Goal: Information Seeking & Learning: Learn about a topic

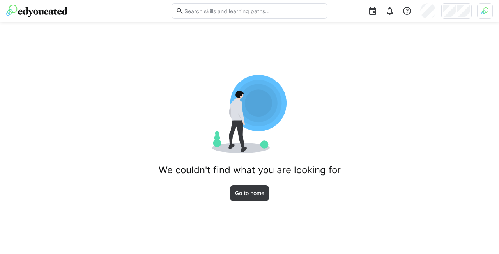
click at [495, 7] on header at bounding box center [249, 11] width 499 height 22
click at [483, 12] on img at bounding box center [485, 10] width 7 height 7
click at [396, 89] on span "Activate" at bounding box center [397, 91] width 26 height 12
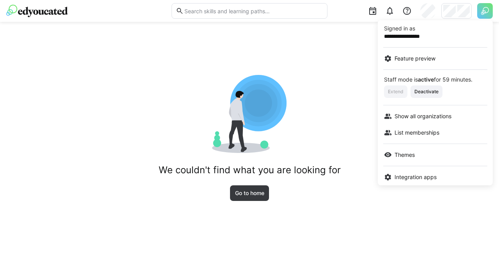
click at [462, 8] on div at bounding box center [249, 127] width 499 height 254
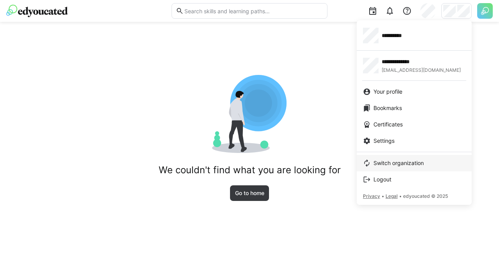
click at [399, 163] on span "Switch organization" at bounding box center [399, 163] width 50 height 8
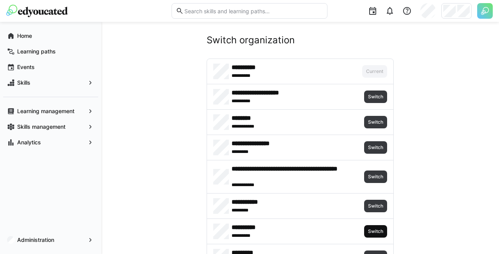
click at [381, 233] on span "Switch" at bounding box center [375, 231] width 17 height 6
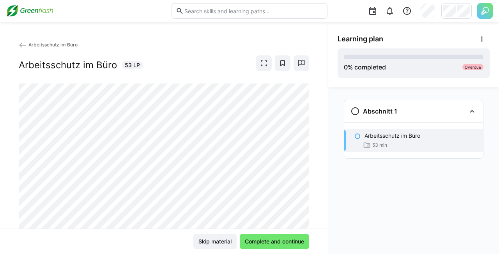
click at [50, 15] on img at bounding box center [29, 11] width 47 height 12
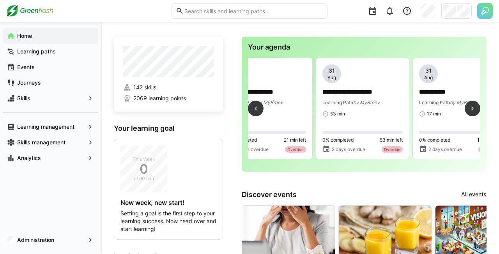
scroll to position [0, 1418]
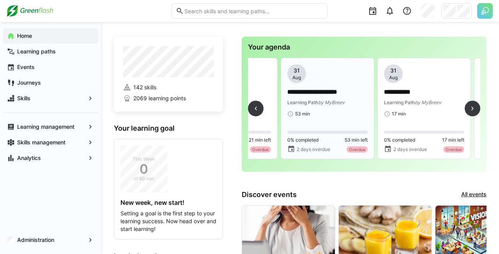
click at [344, 94] on p "**********" at bounding box center [327, 92] width 80 height 9
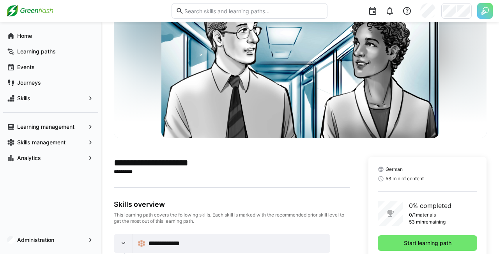
scroll to position [105, 0]
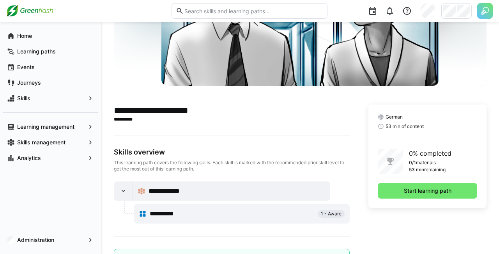
click at [406, 127] on span "53 min of content" at bounding box center [405, 126] width 38 height 6
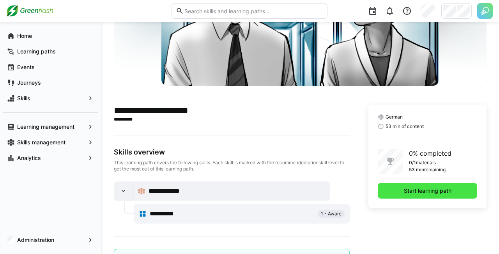
click at [432, 191] on span "Start learning path" at bounding box center [428, 191] width 50 height 8
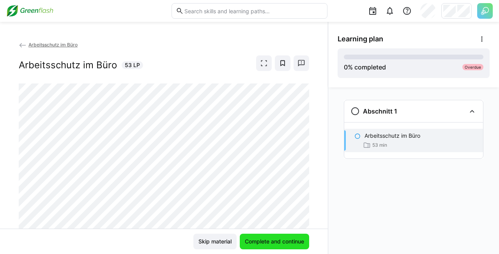
click at [262, 236] on span "Complete and continue" at bounding box center [274, 242] width 69 height 16
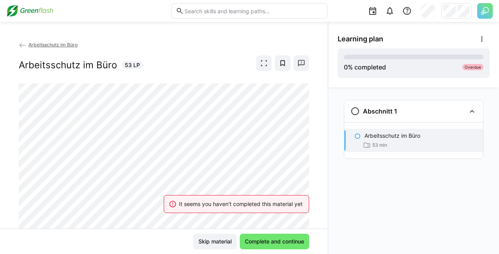
scroll to position [32, 0]
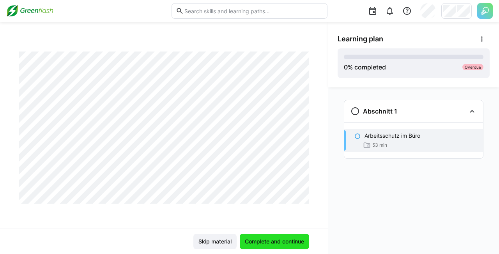
click at [266, 236] on span "Complete and continue" at bounding box center [274, 242] width 69 height 16
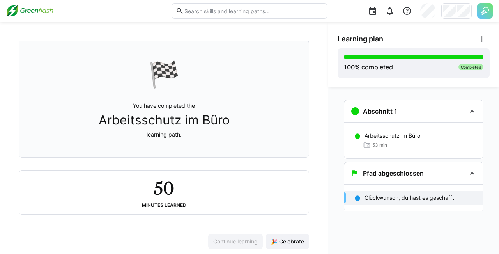
scroll to position [44, 0]
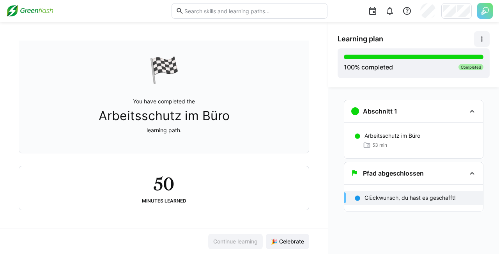
click at [487, 39] on span at bounding box center [482, 39] width 16 height 16
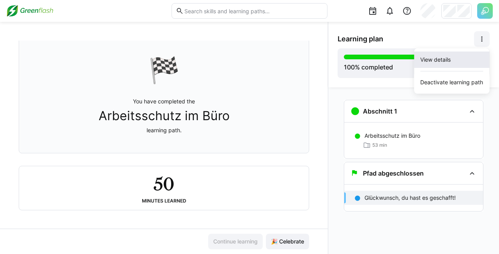
click at [455, 62] on div "View details" at bounding box center [451, 60] width 63 height 8
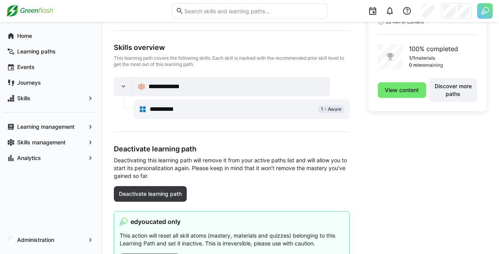
scroll to position [243, 0]
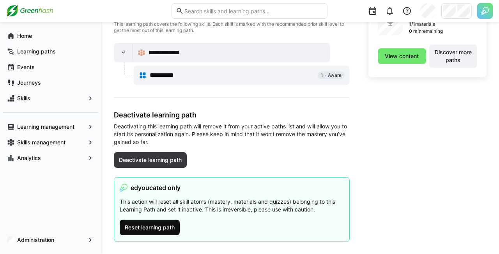
click at [153, 231] on span "Reset learning path" at bounding box center [150, 227] width 52 height 8
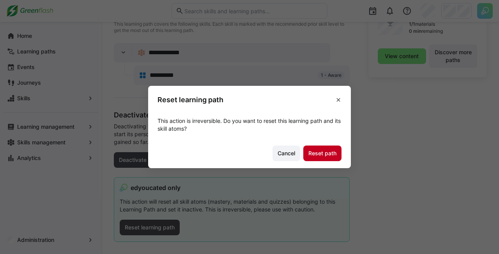
click at [317, 151] on span "Reset path" at bounding box center [322, 153] width 30 height 8
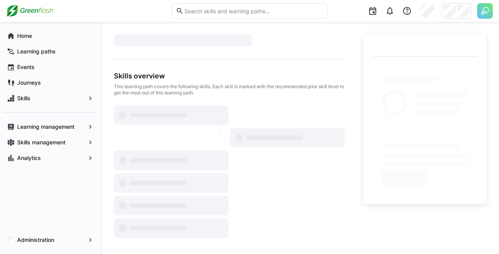
scroll to position [0, 0]
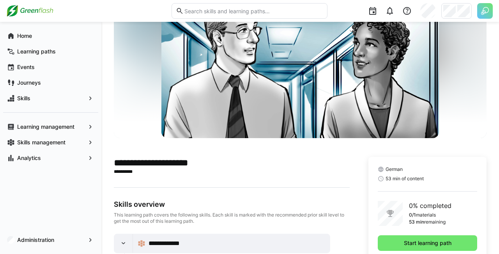
scroll to position [105, 0]
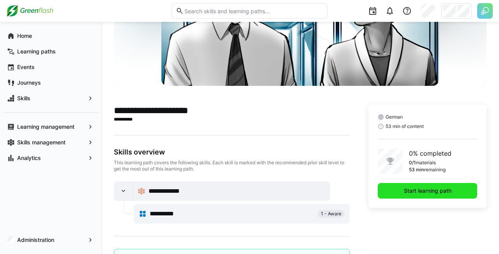
click at [417, 189] on span "Start learning path" at bounding box center [428, 191] width 50 height 8
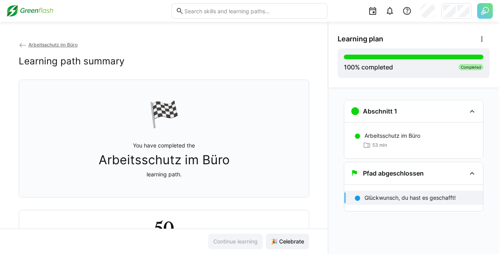
scroll to position [44, 0]
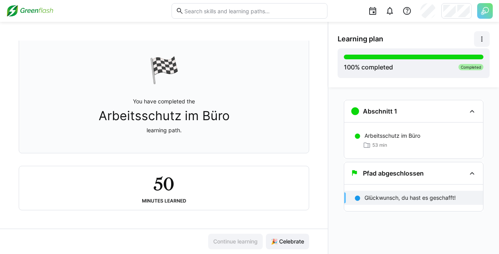
click at [477, 33] on span at bounding box center [482, 39] width 16 height 16
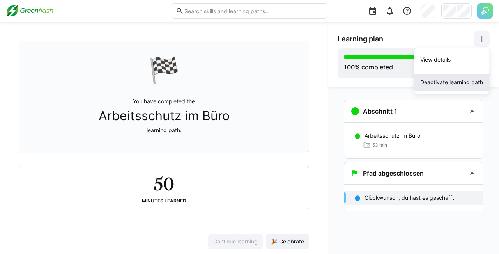
click at [443, 81] on div "Deactivate learning path" at bounding box center [451, 82] width 63 height 8
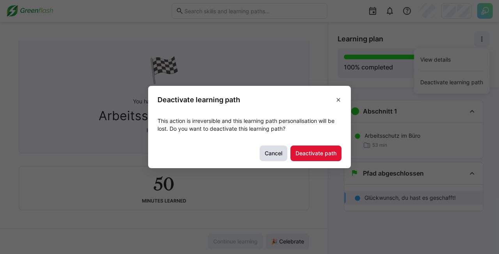
click at [271, 159] on span "Cancel" at bounding box center [274, 153] width 28 height 16
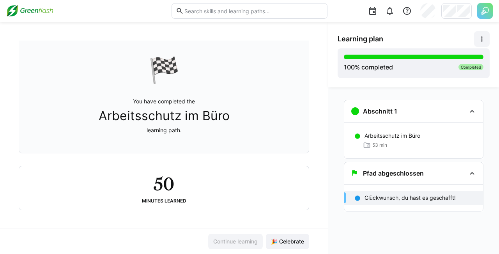
click at [480, 41] on eds-icon at bounding box center [482, 39] width 8 height 8
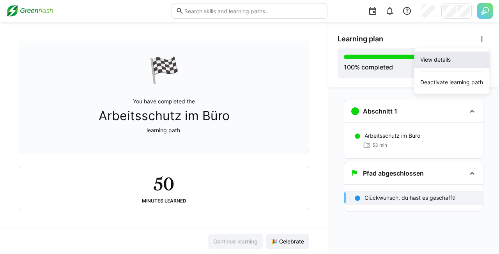
click at [430, 57] on div "View details" at bounding box center [451, 60] width 63 height 8
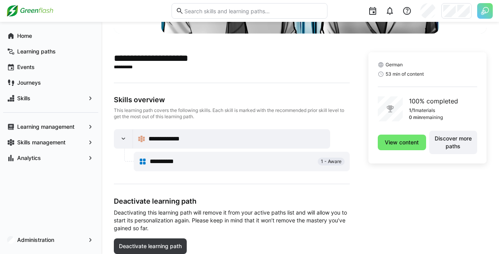
scroll to position [243, 0]
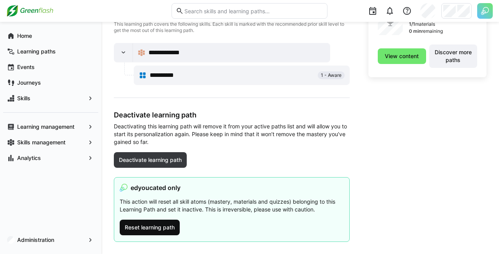
click at [163, 222] on span "Reset learning path" at bounding box center [150, 228] width 60 height 16
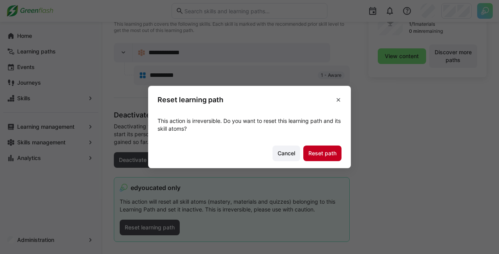
click at [316, 158] on span "Reset path" at bounding box center [322, 153] width 38 height 16
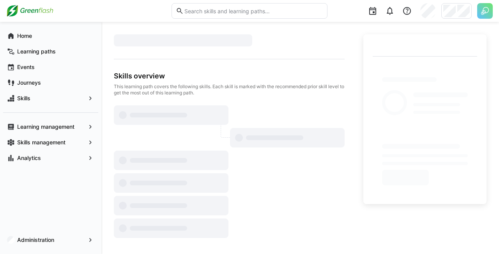
scroll to position [0, 0]
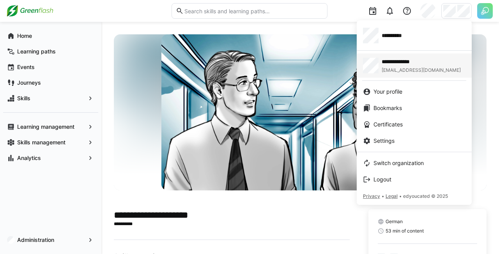
click at [400, 64] on span "**********" at bounding box center [405, 62] width 46 height 8
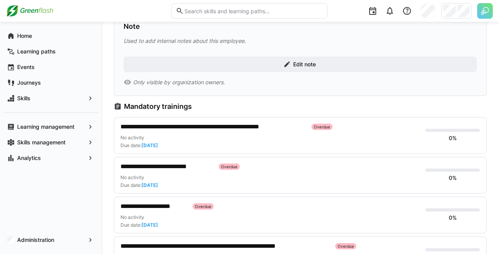
scroll to position [314, 0]
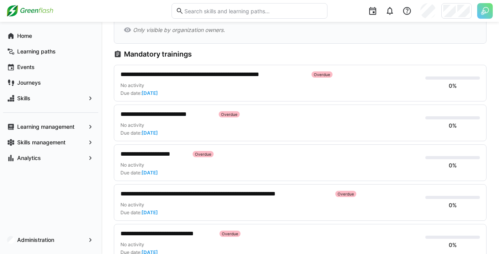
click at [169, 156] on span "**********" at bounding box center [153, 153] width 66 height 9
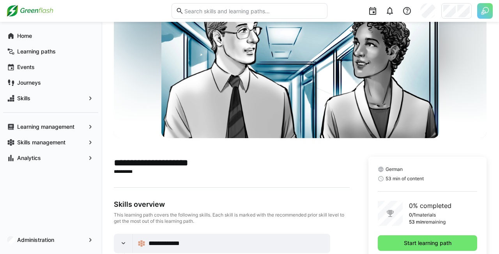
scroll to position [105, 0]
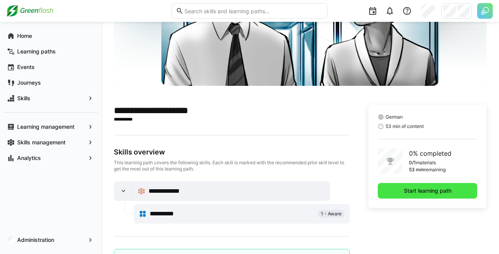
click at [411, 190] on span "Start learning path" at bounding box center [428, 191] width 50 height 8
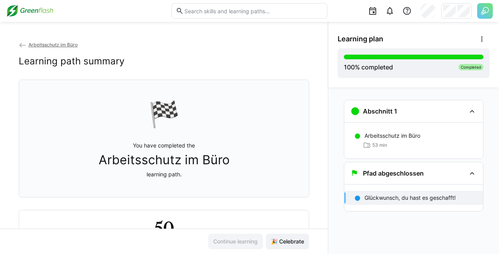
scroll to position [44, 0]
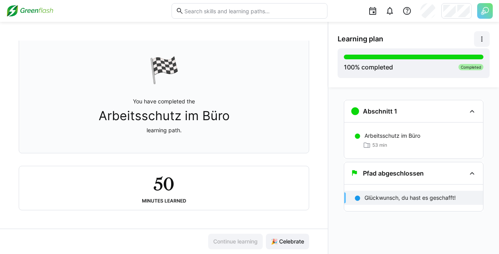
click at [480, 38] on eds-icon at bounding box center [482, 39] width 8 height 8
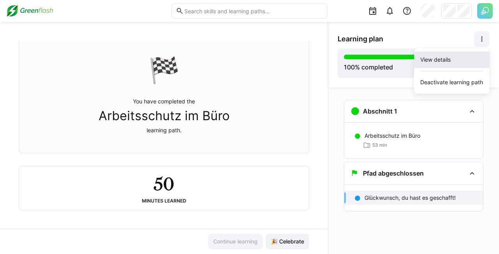
click at [455, 63] on div "View details" at bounding box center [451, 60] width 63 height 8
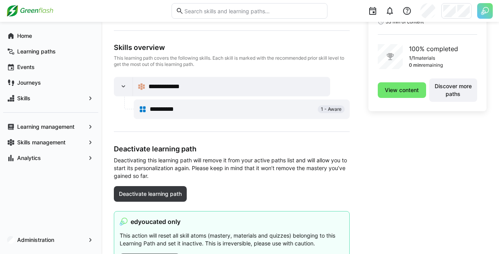
scroll to position [243, 0]
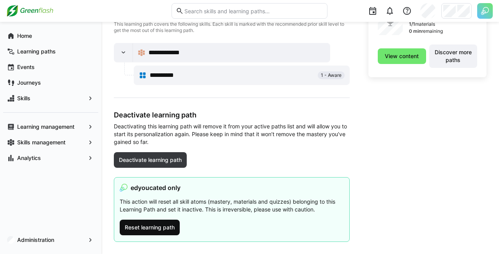
click at [166, 225] on span "Reset learning path" at bounding box center [150, 227] width 52 height 8
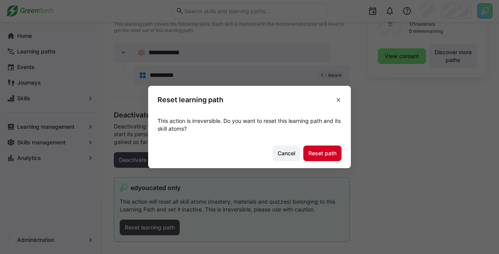
click at [306, 157] on span "Reset path" at bounding box center [322, 153] width 38 height 16
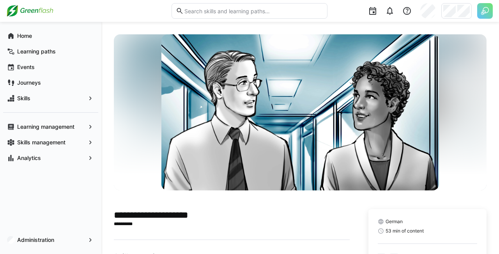
scroll to position [176, 0]
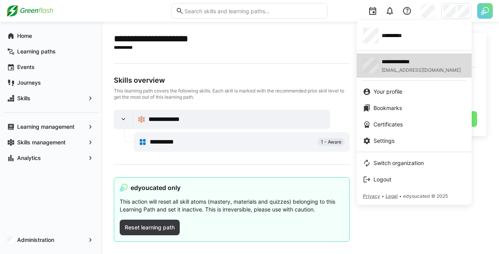
click at [414, 60] on span "**********" at bounding box center [405, 62] width 46 height 8
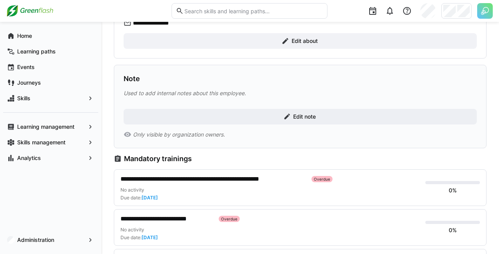
scroll to position [314, 0]
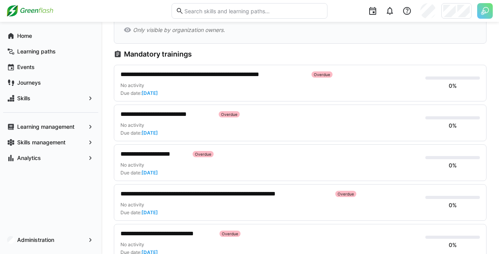
click at [207, 161] on div "**********" at bounding box center [269, 162] width 299 height 27
click at [174, 158] on span "**********" at bounding box center [153, 153] width 66 height 9
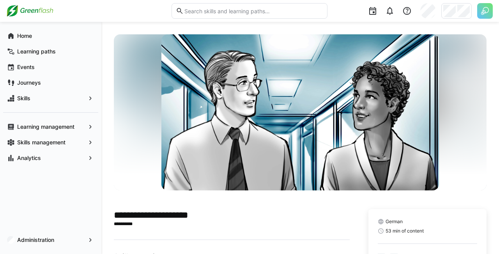
scroll to position [176, 0]
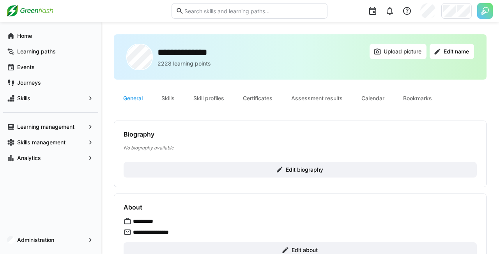
click at [28, 13] on img at bounding box center [29, 11] width 47 height 12
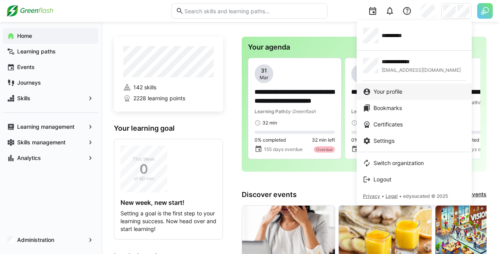
click at [411, 89] on div "Your profile" at bounding box center [414, 92] width 103 height 8
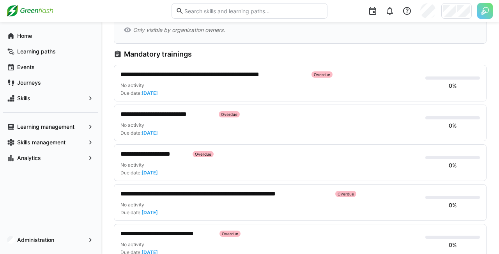
scroll to position [366, 0]
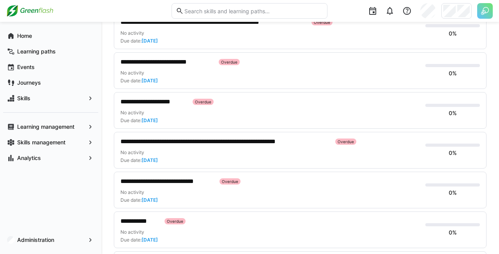
click at [177, 99] on span "**********" at bounding box center [153, 101] width 66 height 9
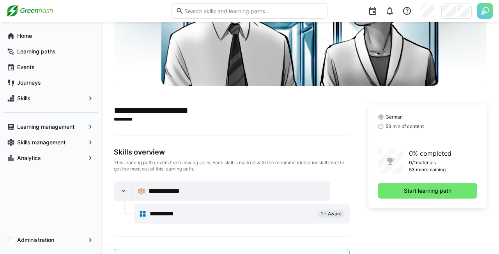
scroll to position [157, 0]
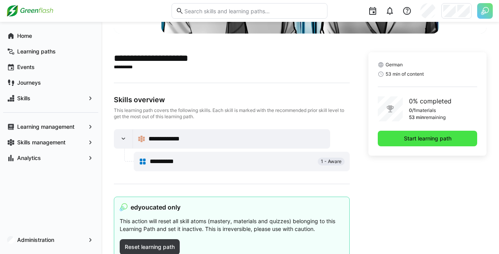
click at [409, 138] on span "Start learning path" at bounding box center [428, 139] width 50 height 8
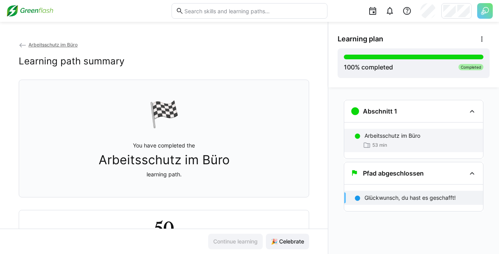
scroll to position [44, 0]
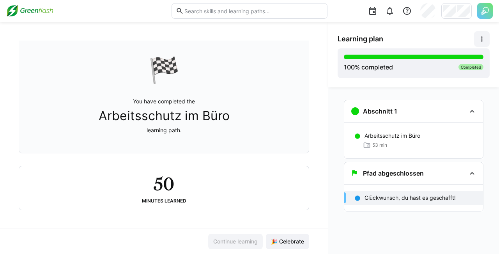
click at [481, 39] on eds-icon at bounding box center [482, 39] width 8 height 8
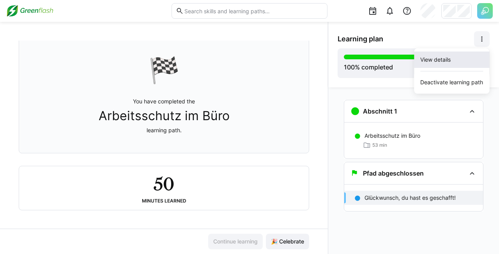
click at [434, 62] on div "View details" at bounding box center [451, 60] width 63 height 8
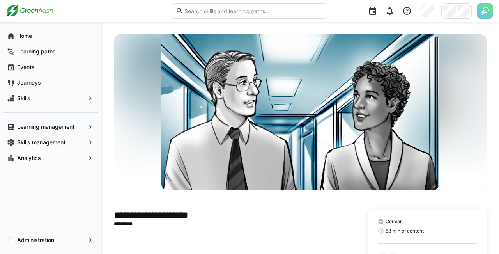
scroll to position [243, 0]
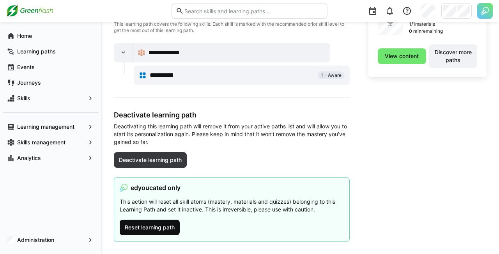
click at [170, 226] on span "Reset learning path" at bounding box center [150, 227] width 52 height 8
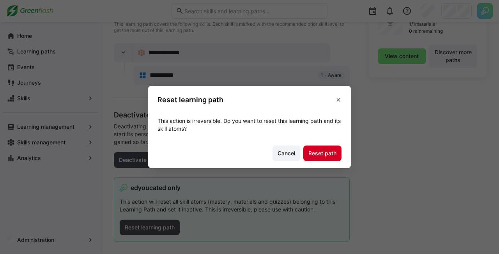
click at [319, 154] on span "Reset path" at bounding box center [322, 153] width 30 height 8
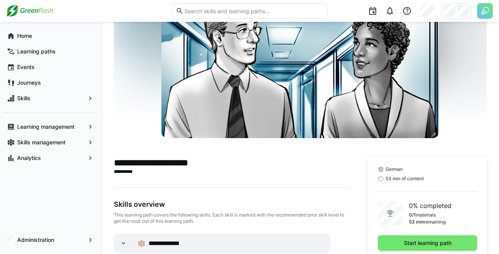
scroll to position [0, 0]
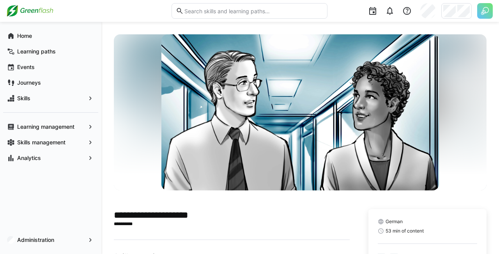
click at [197, 204] on div "**********" at bounding box center [300, 226] width 373 height 384
